Goal: Navigation & Orientation: Find specific page/section

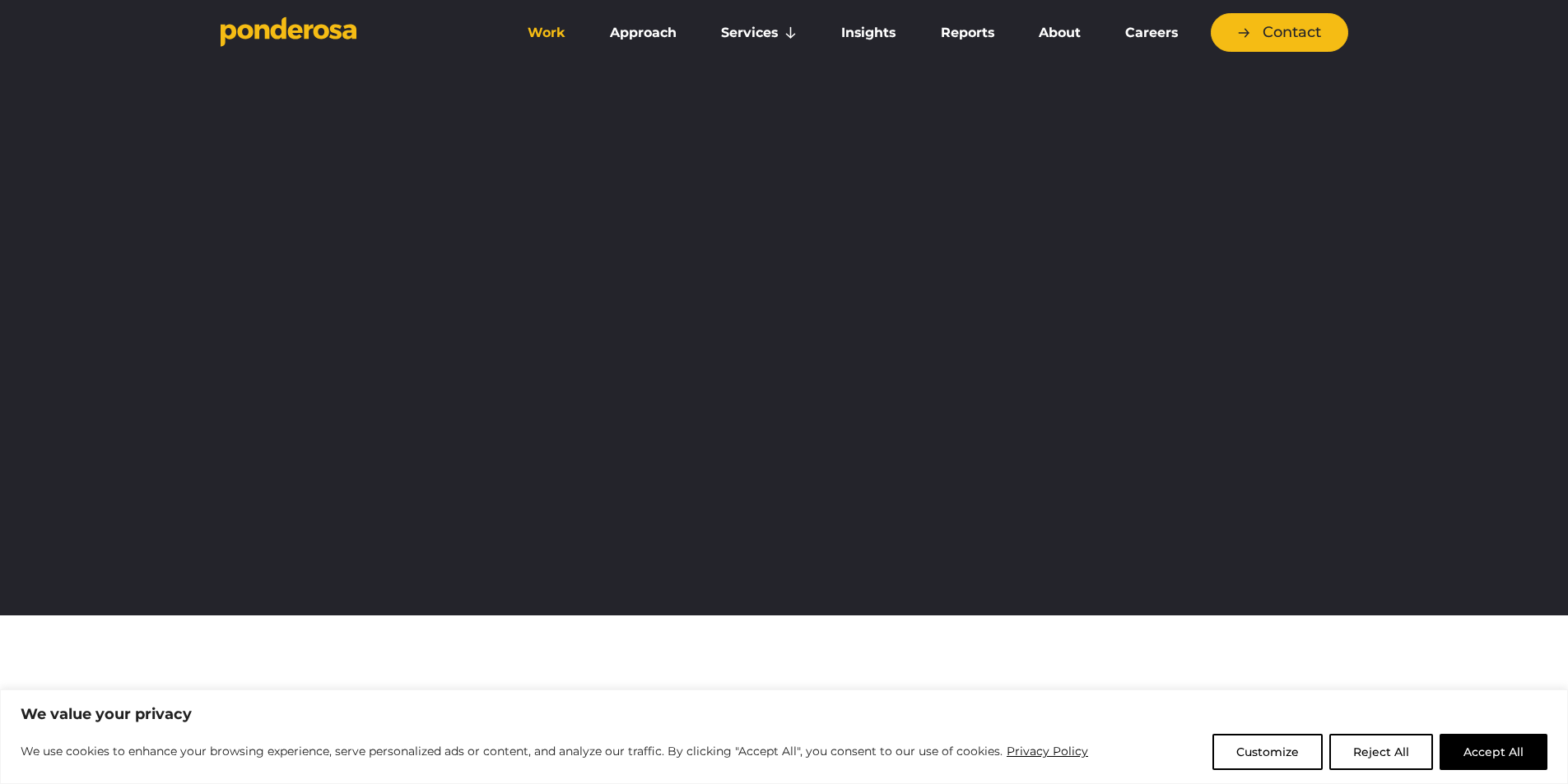
click at [558, 41] on link "Work" at bounding box center [546, 33] width 76 height 34
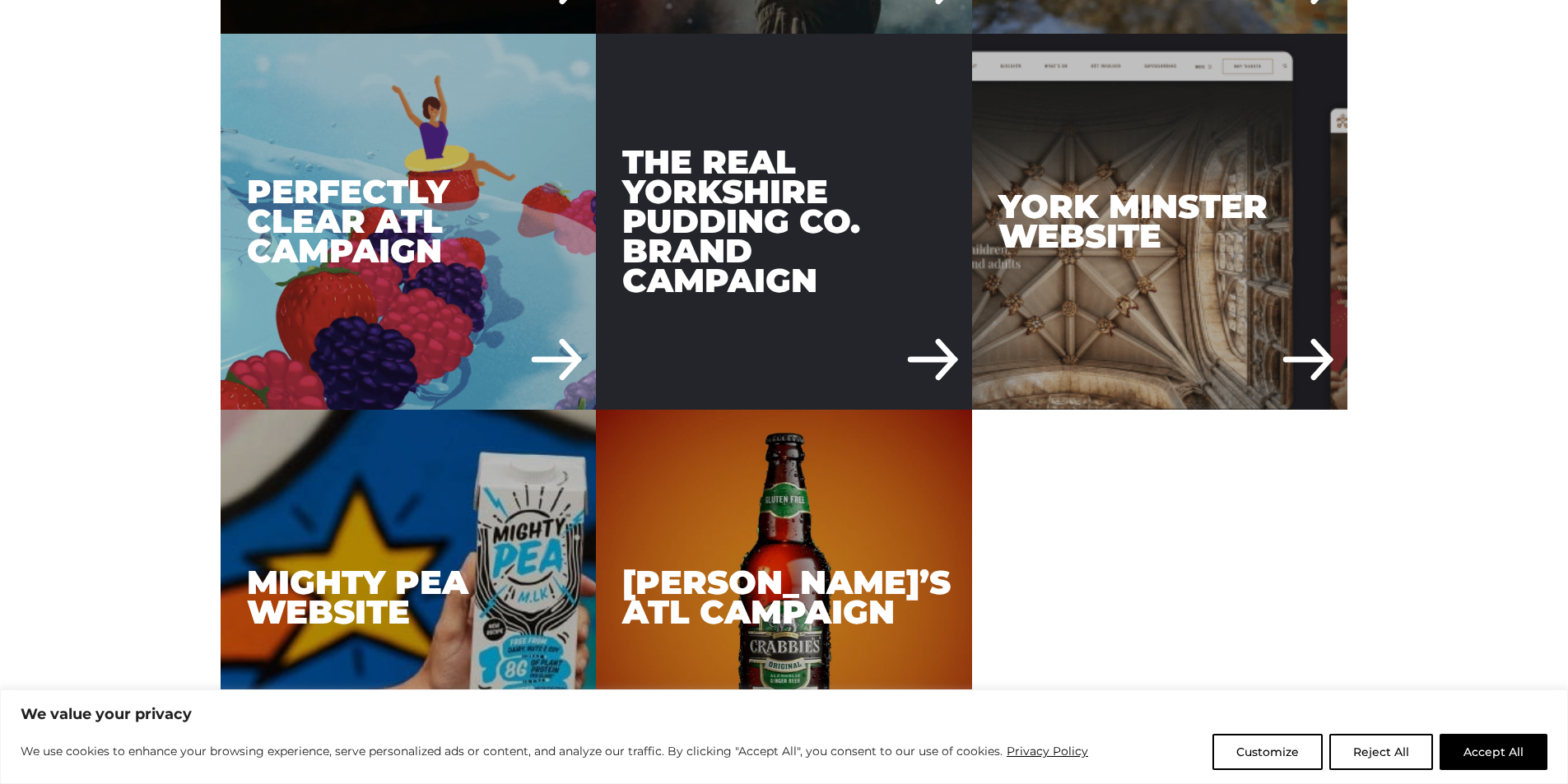
scroll to position [7161, 0]
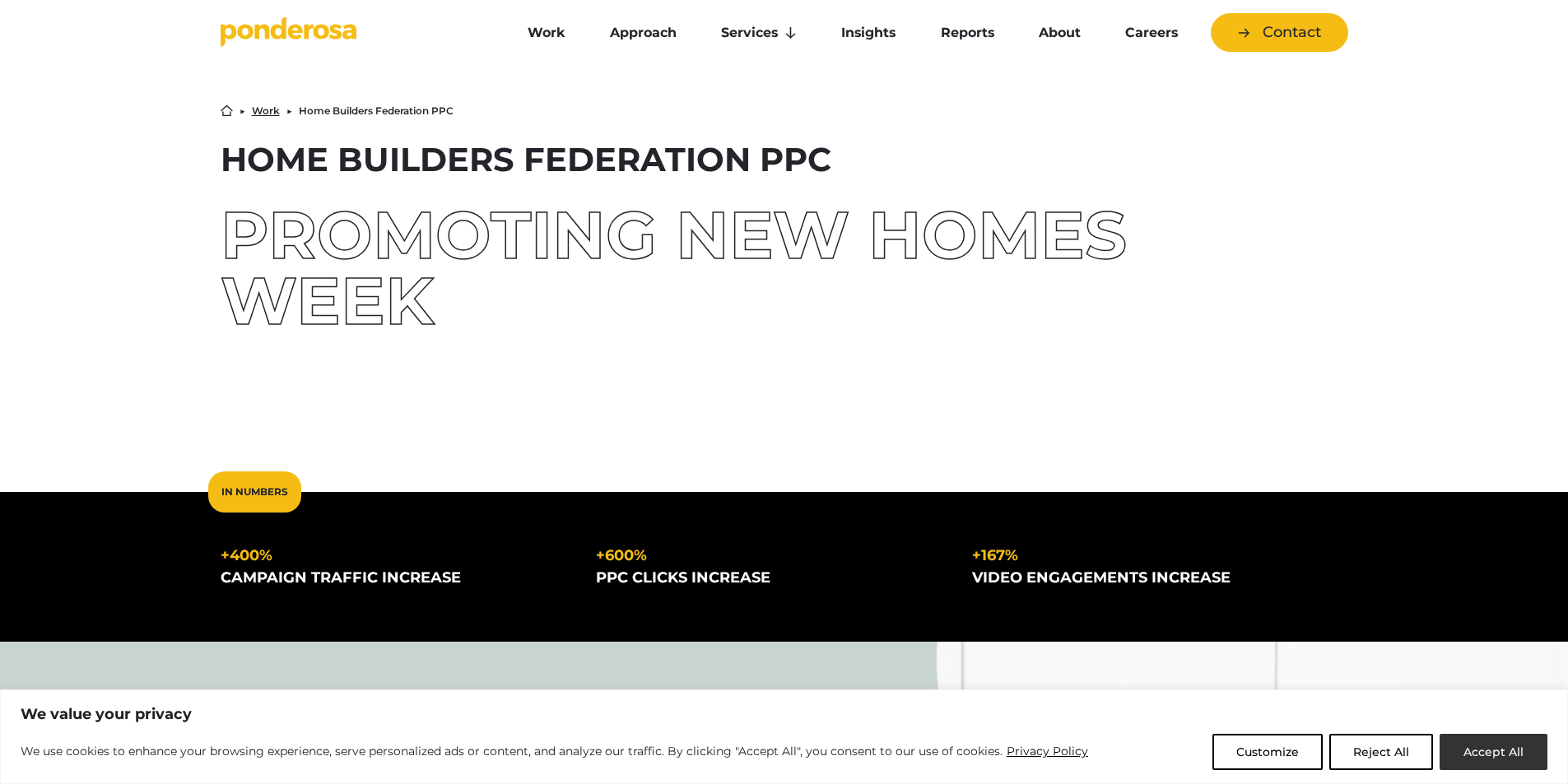
click at [1471, 745] on button "Accept All" at bounding box center [1493, 752] width 107 height 36
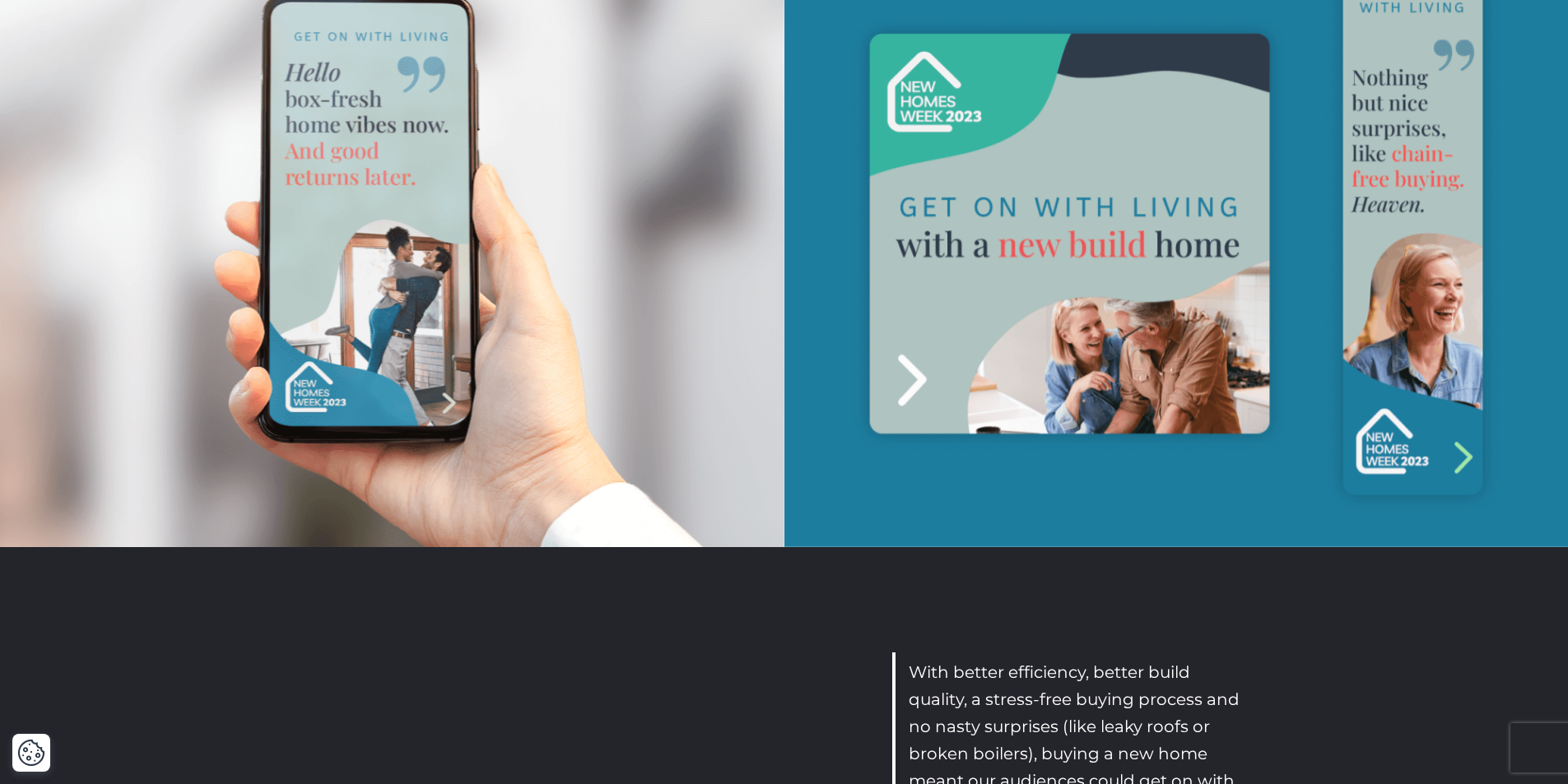
scroll to position [2140, 0]
